Goal: Task Accomplishment & Management: Manage account settings

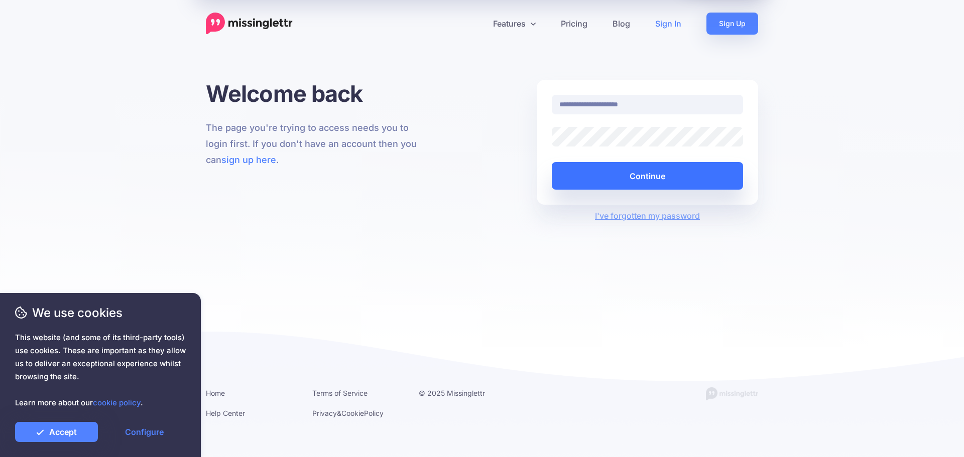
click at [617, 188] on button "Continue" at bounding box center [647, 176] width 191 height 28
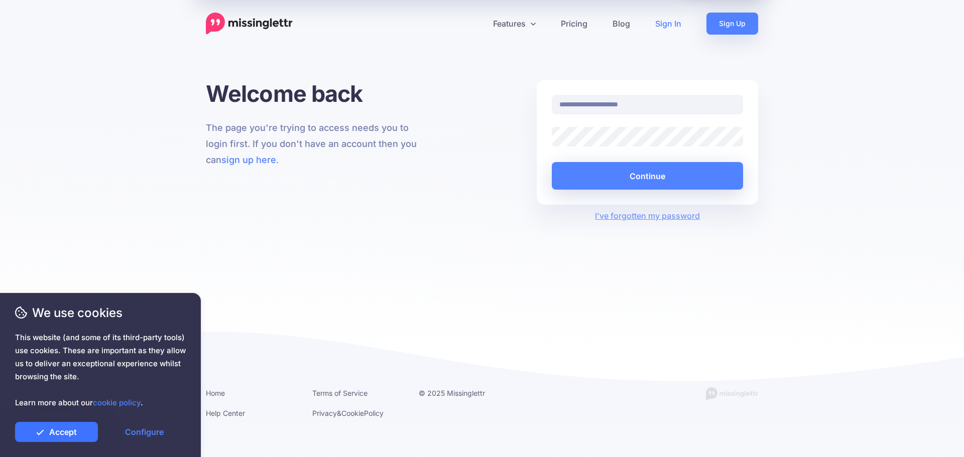
click at [63, 434] on link "Accept" at bounding box center [56, 432] width 83 height 20
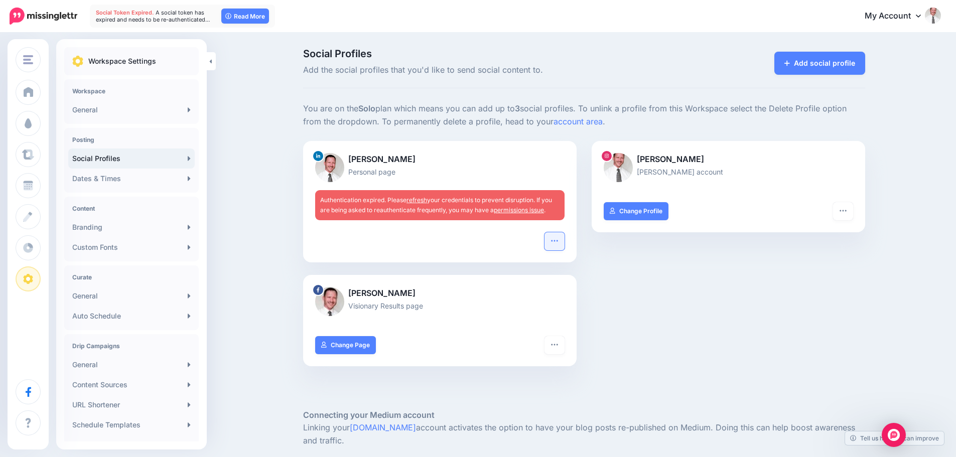
click at [551, 235] on button "button" at bounding box center [555, 241] width 20 height 18
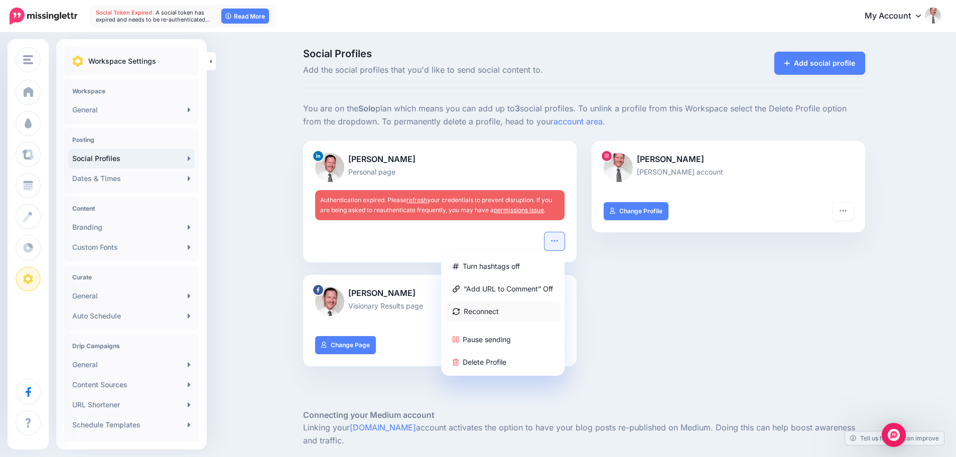
click at [489, 310] on link "Reconnect" at bounding box center [502, 312] width 115 height 20
